Goal: Find specific page/section: Find specific page/section

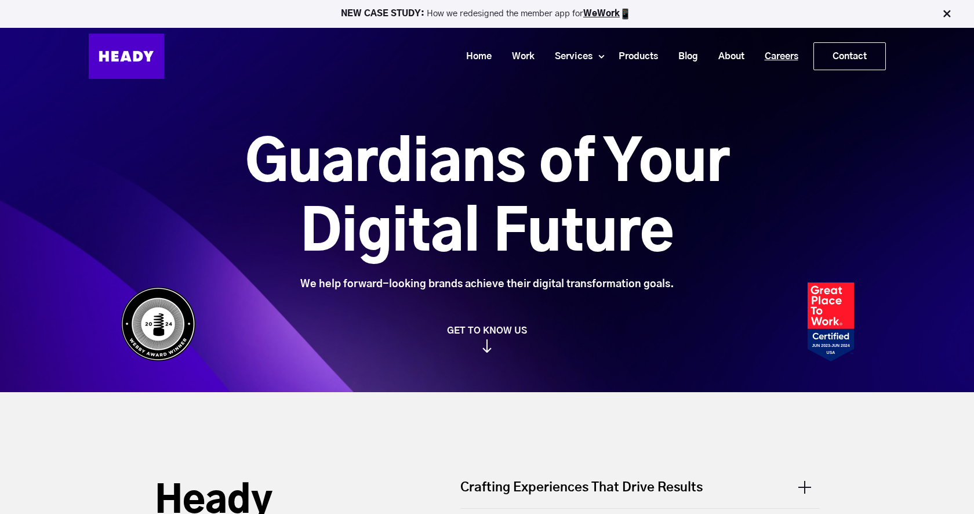
click at [771, 57] on link "Careers" at bounding box center [777, 56] width 54 height 21
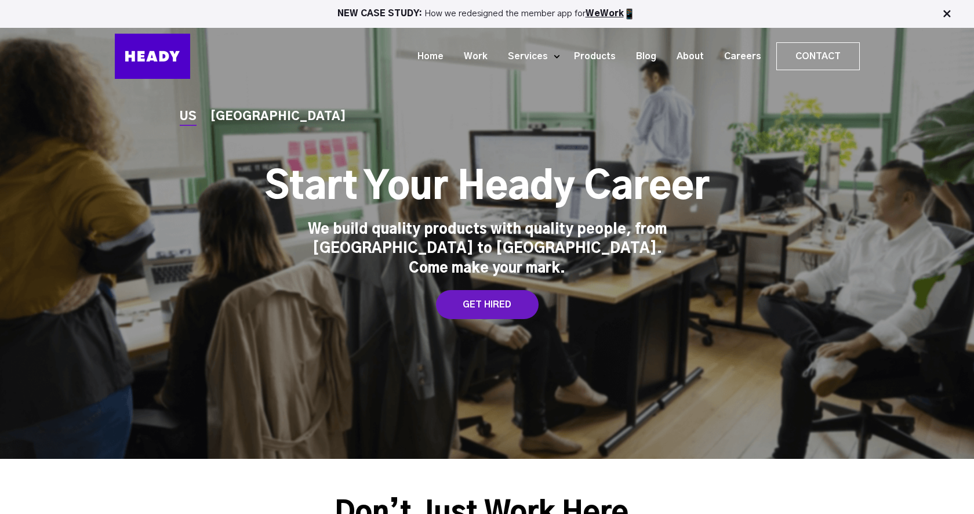
click at [239, 134] on div "US INDIA Start Your Heady Career We build quality products with quality people,…" at bounding box center [487, 229] width 974 height 458
click at [228, 123] on div "INDIA" at bounding box center [278, 117] width 136 height 12
